Goal: Task Accomplishment & Management: Use online tool/utility

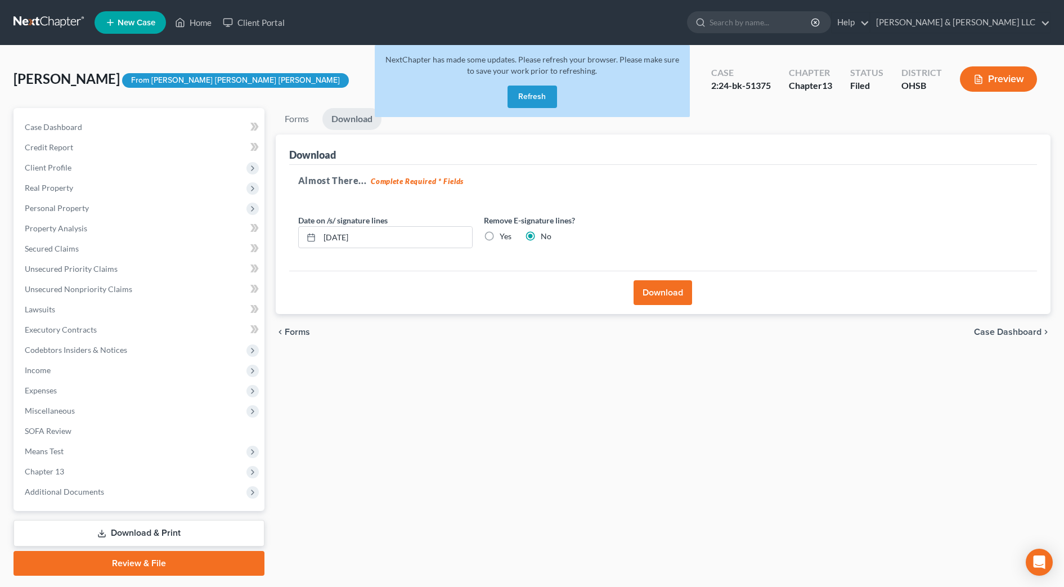
scroll to position [32, 0]
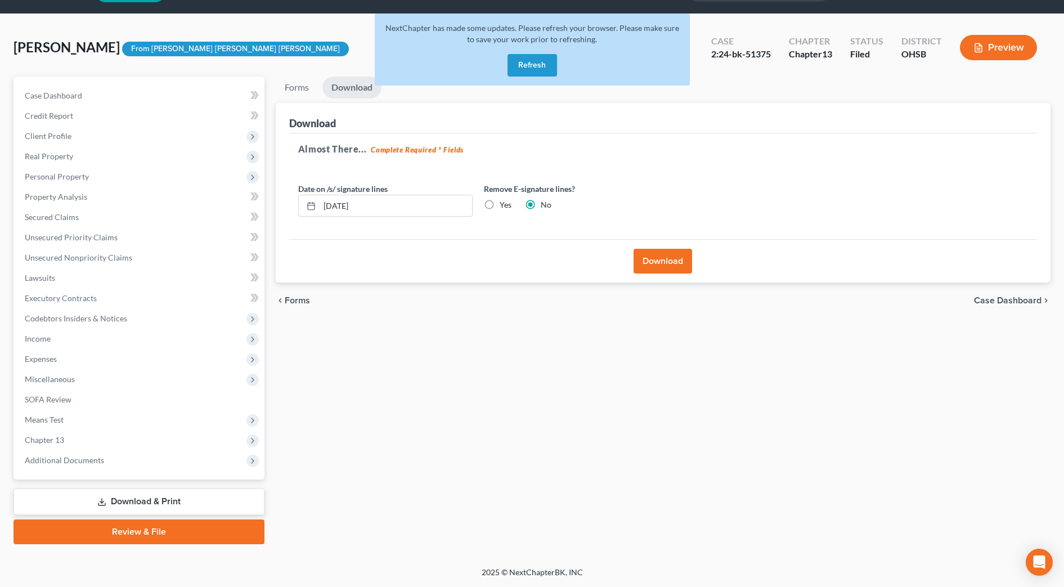
click at [537, 68] on button "Refresh" at bounding box center [533, 65] width 50 height 23
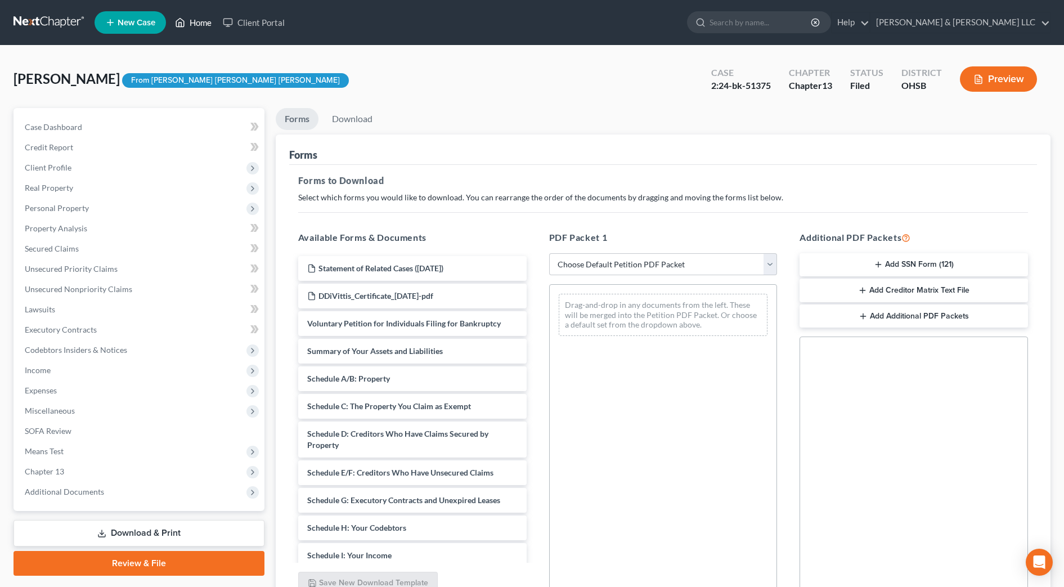
click at [192, 20] on link "Home" at bounding box center [193, 22] width 48 height 20
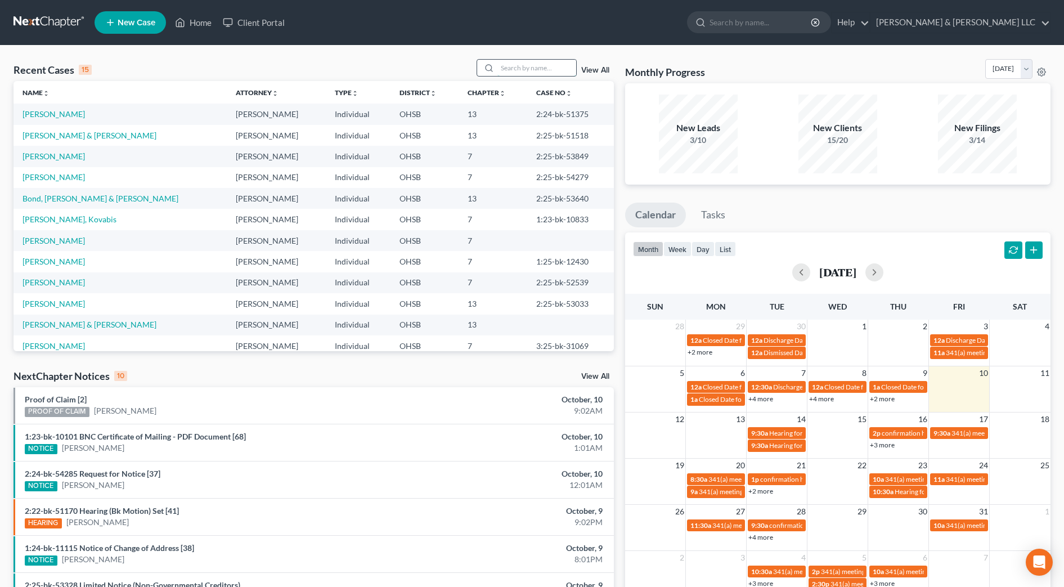
click at [509, 66] on input "search" at bounding box center [536, 68] width 79 height 16
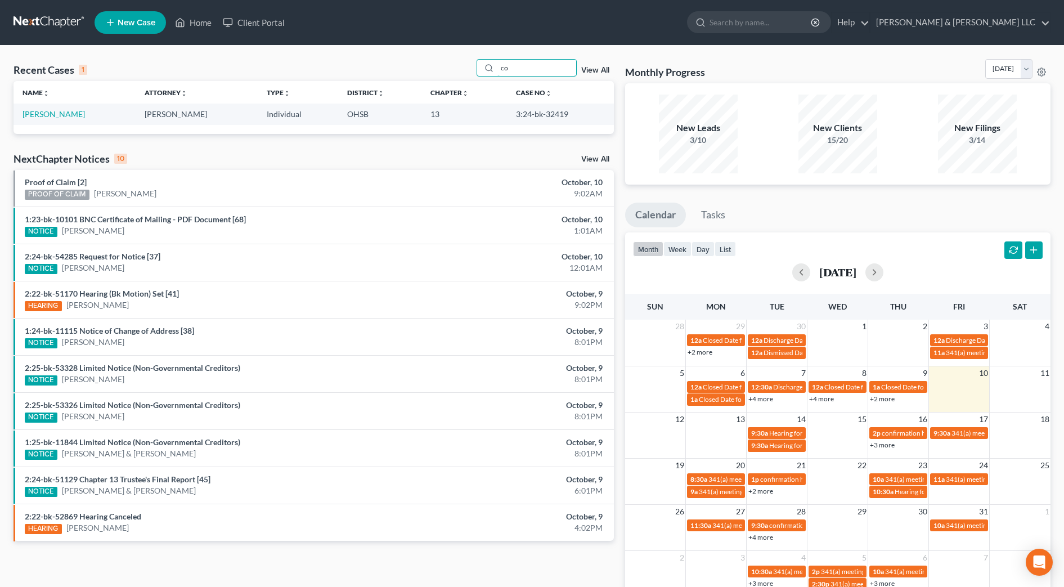
type input "c"
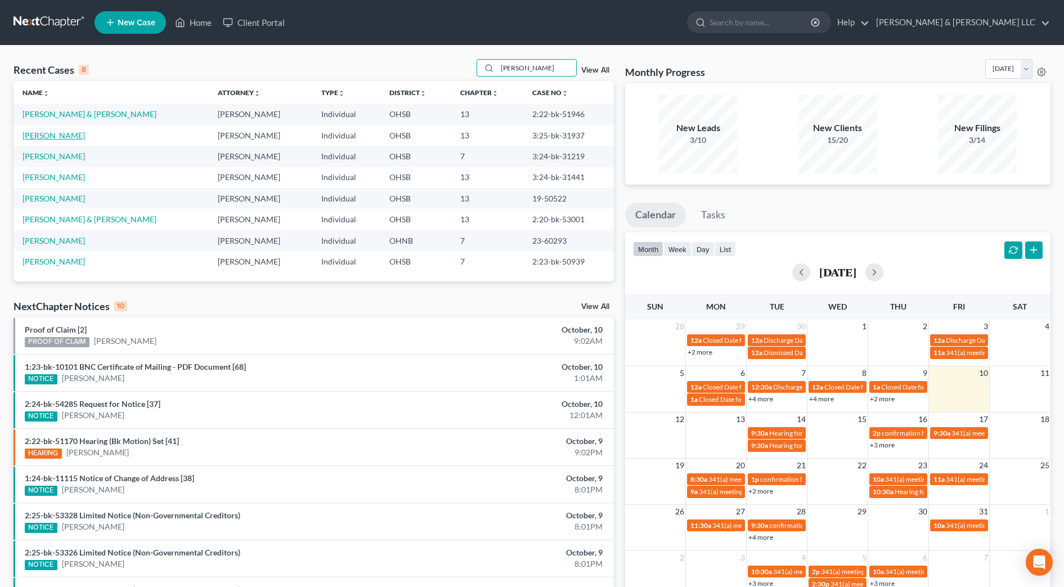
type input "[PERSON_NAME]"
click at [41, 138] on link "[PERSON_NAME]" at bounding box center [54, 136] width 62 height 10
select select "1"
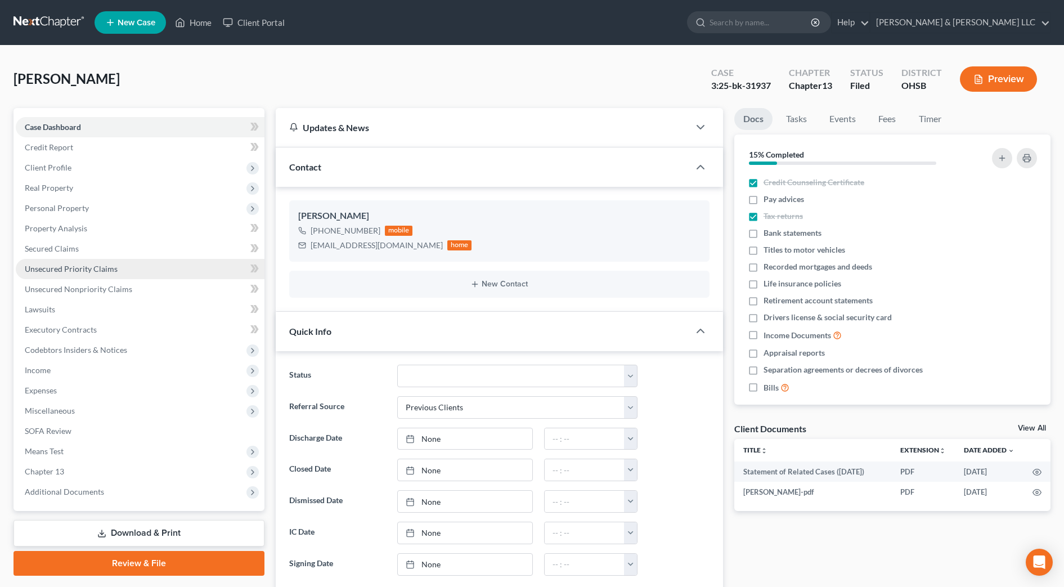
click at [66, 269] on span "Unsecured Priority Claims" at bounding box center [71, 269] width 93 height 10
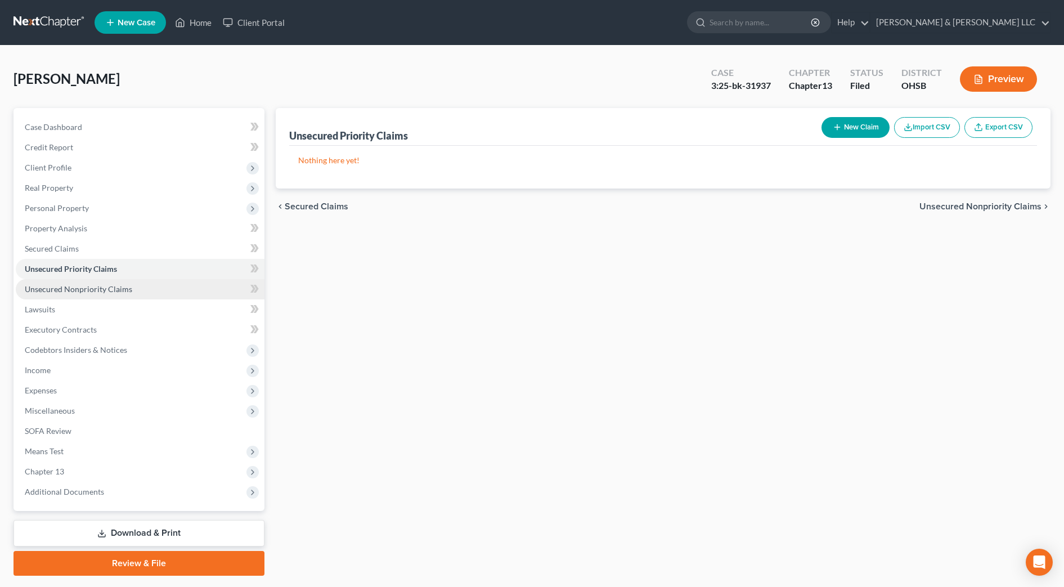
click at [70, 290] on span "Unsecured Nonpriority Claims" at bounding box center [78, 289] width 107 height 10
